Goal: Transaction & Acquisition: Purchase product/service

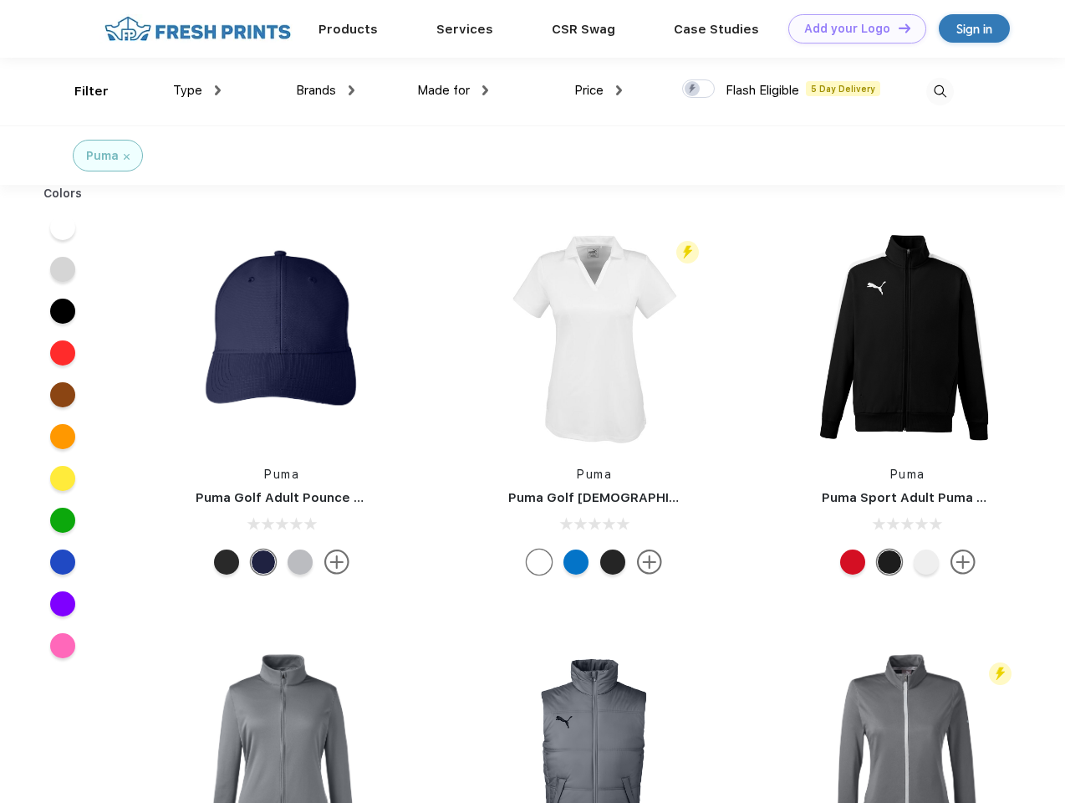
scroll to position [1, 0]
click at [851, 28] on link "Add your Logo Design Tool" at bounding box center [857, 28] width 138 height 29
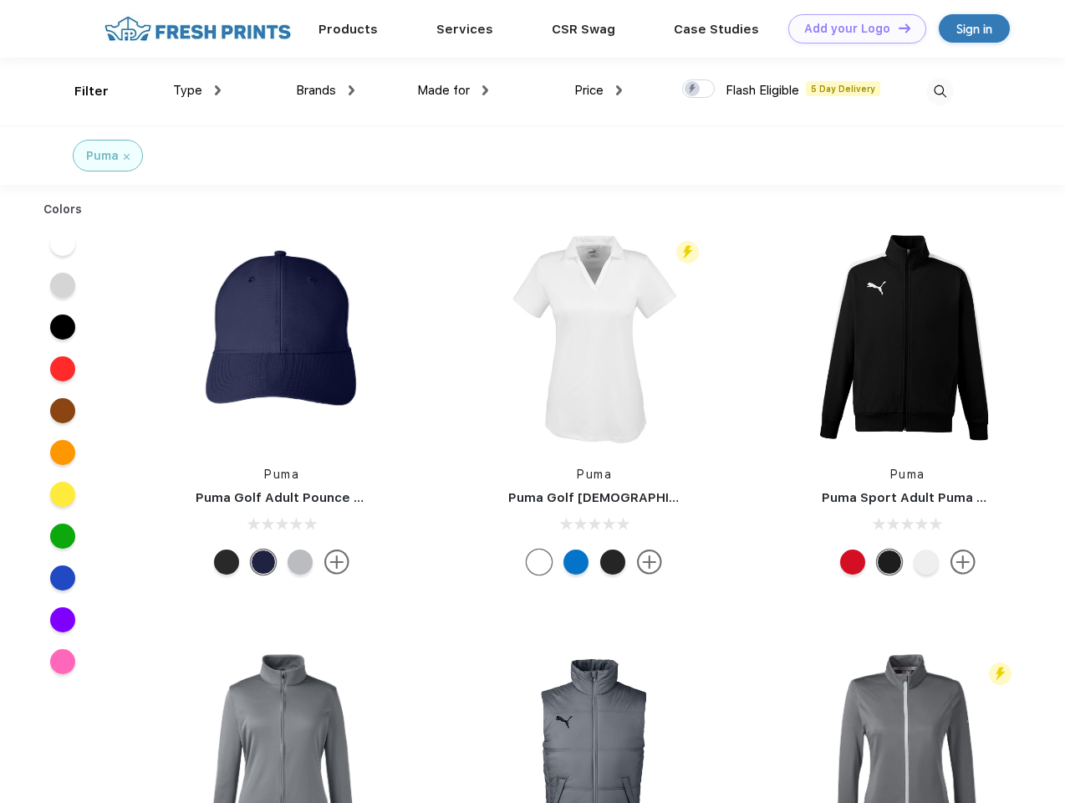
click at [0, 0] on div "Design Tool" at bounding box center [0, 0] width 0 height 0
click at [897, 28] on link "Add your Logo Design Tool" at bounding box center [857, 28] width 138 height 29
click at [80, 91] on div "Filter" at bounding box center [91, 91] width 34 height 19
click at [197, 90] on span "Type" at bounding box center [187, 90] width 29 height 15
click at [325, 90] on span "Brands" at bounding box center [316, 90] width 40 height 15
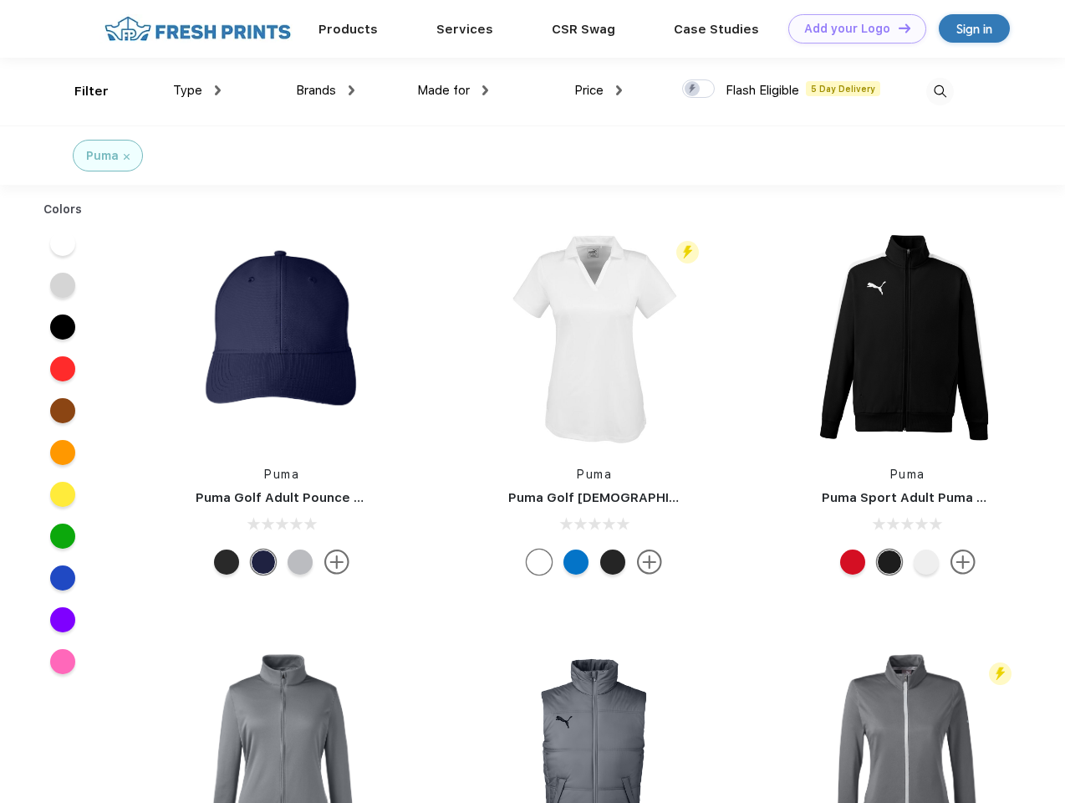
click at [453, 90] on span "Made for" at bounding box center [443, 90] width 53 height 15
click at [599, 90] on span "Price" at bounding box center [588, 90] width 29 height 15
click at [699, 89] on div at bounding box center [698, 88] width 33 height 18
click at [693, 89] on input "checkbox" at bounding box center [687, 84] width 11 height 11
click at [940, 91] on img at bounding box center [940, 92] width 28 height 28
